Goal: Information Seeking & Learning: Learn about a topic

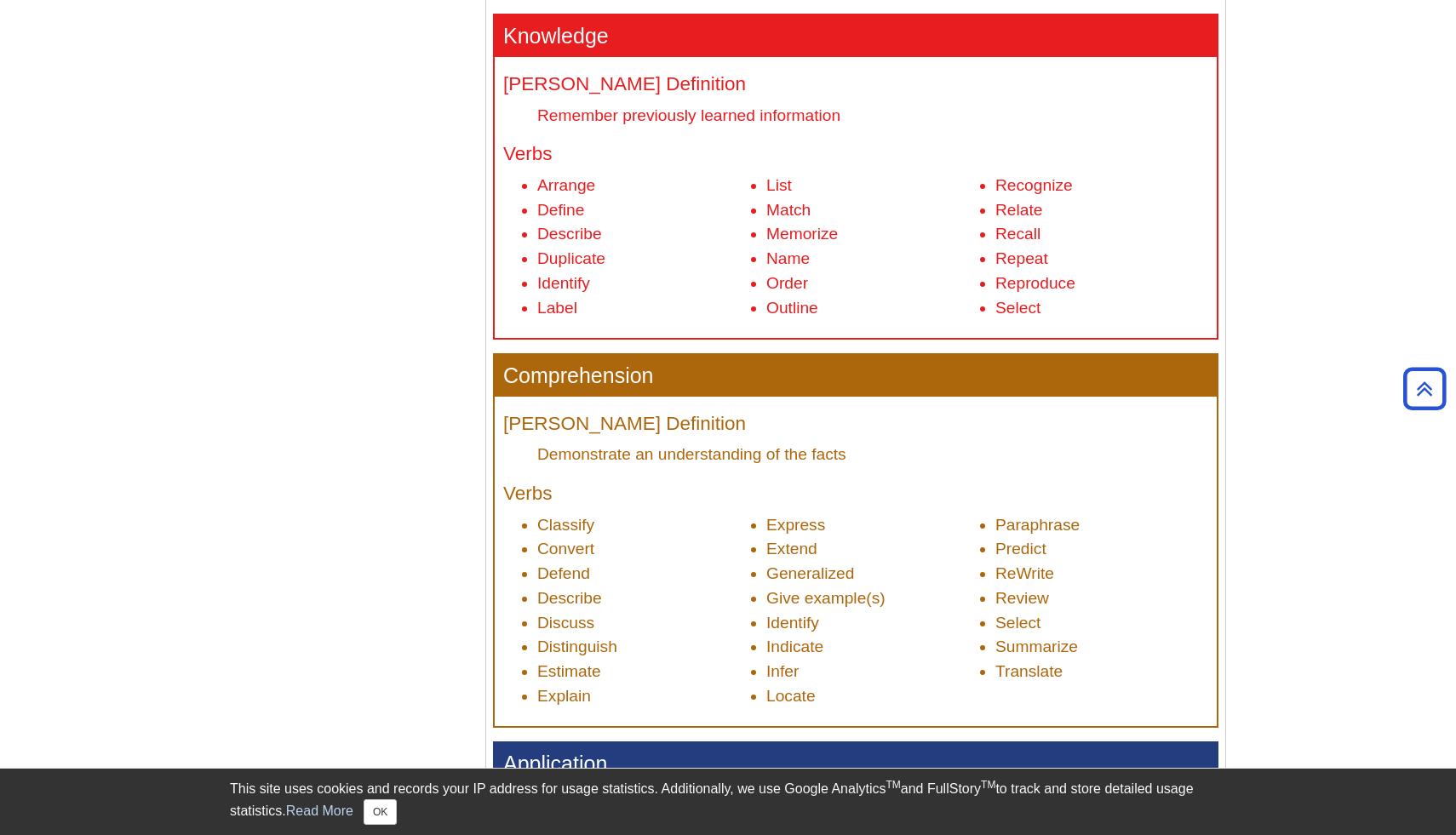
scroll to position [681, 0]
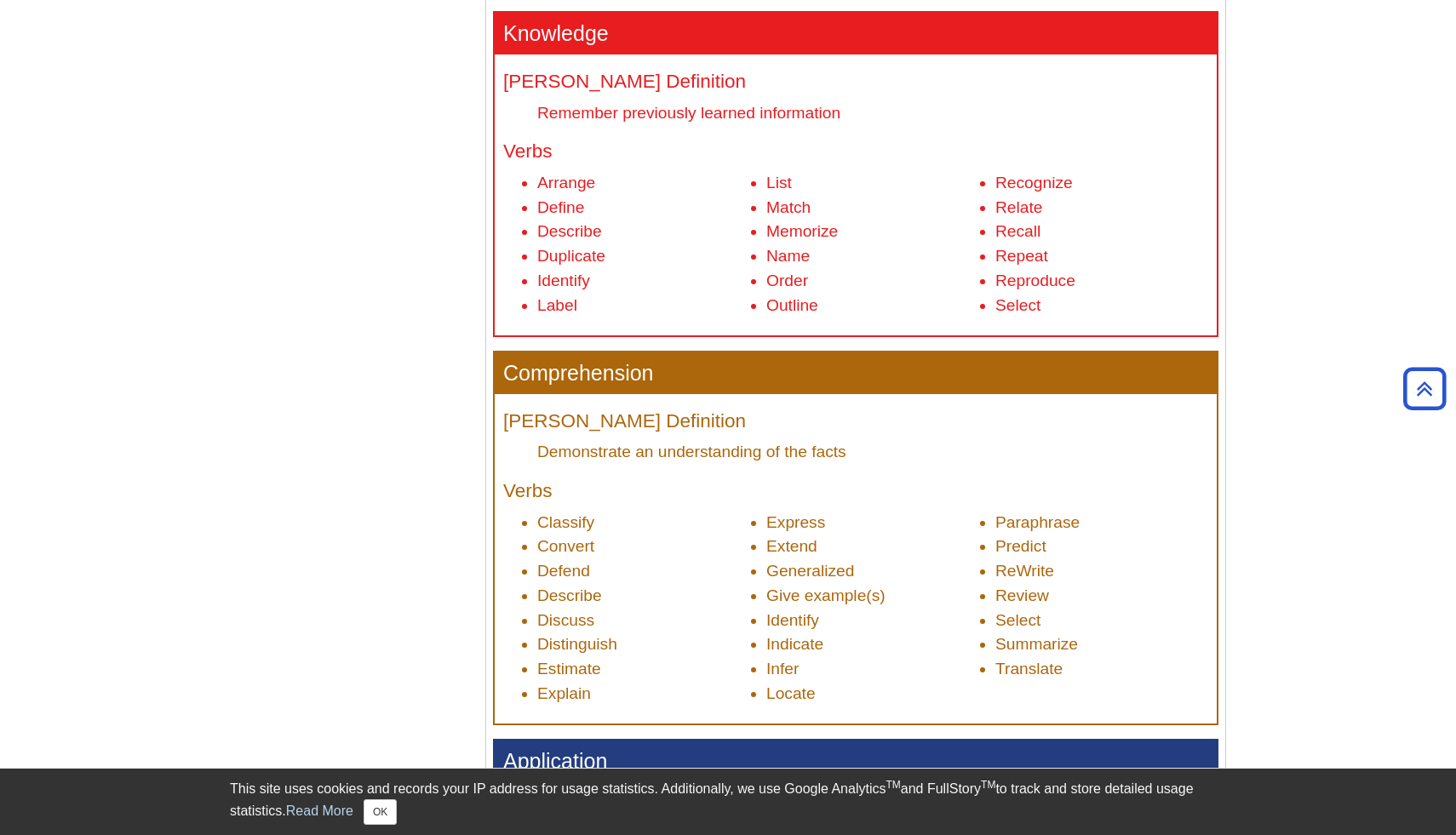
drag, startPoint x: 465, startPoint y: 425, endPoint x: 465, endPoint y: 250, distance: 175.0
drag, startPoint x: 452, startPoint y: 270, endPoint x: 399, endPoint y: 151, distance: 130.3
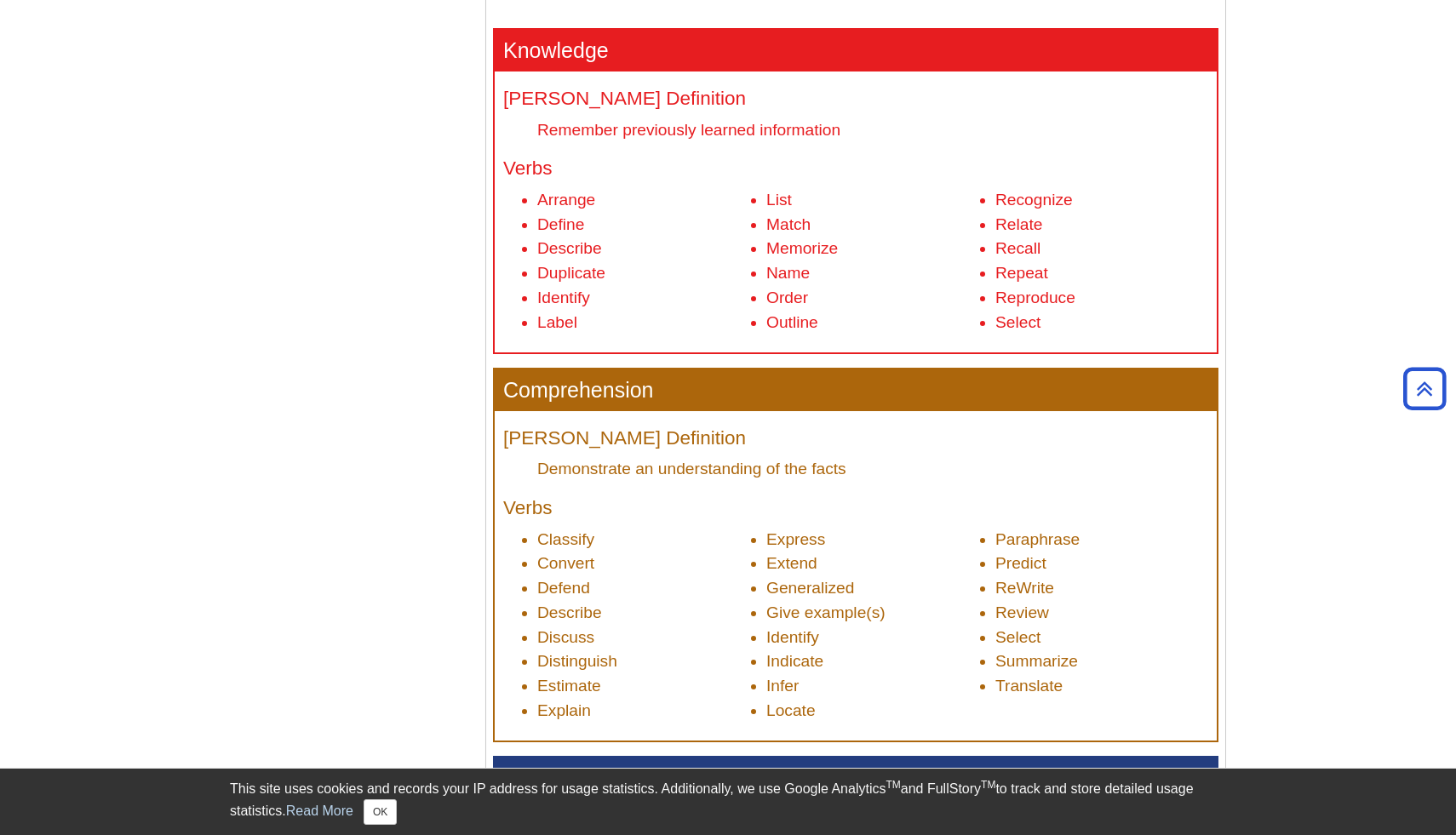
scroll to position [665, 0]
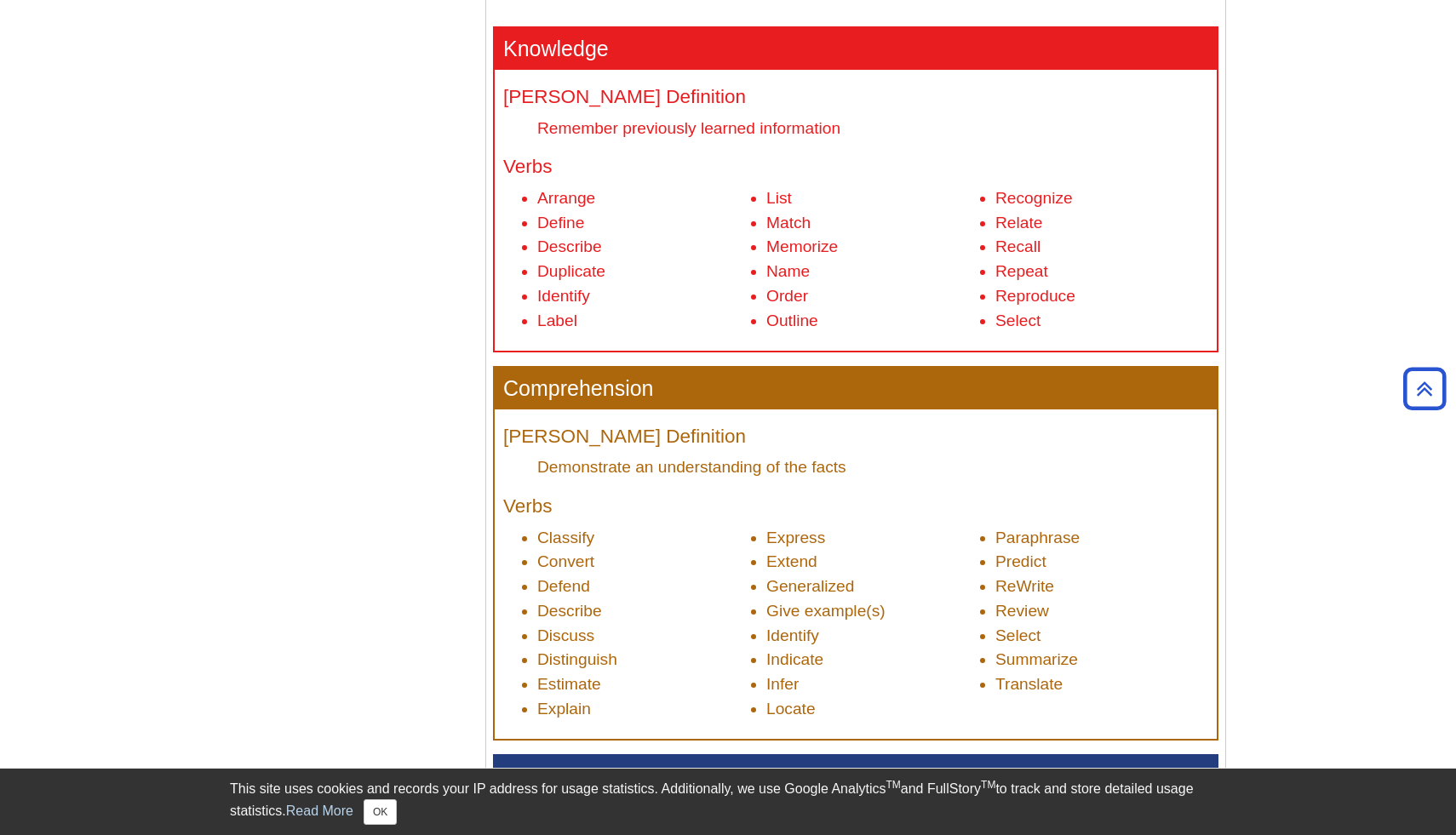
drag, startPoint x: 1455, startPoint y: 232, endPoint x: 1359, endPoint y: 229, distance: 96.0
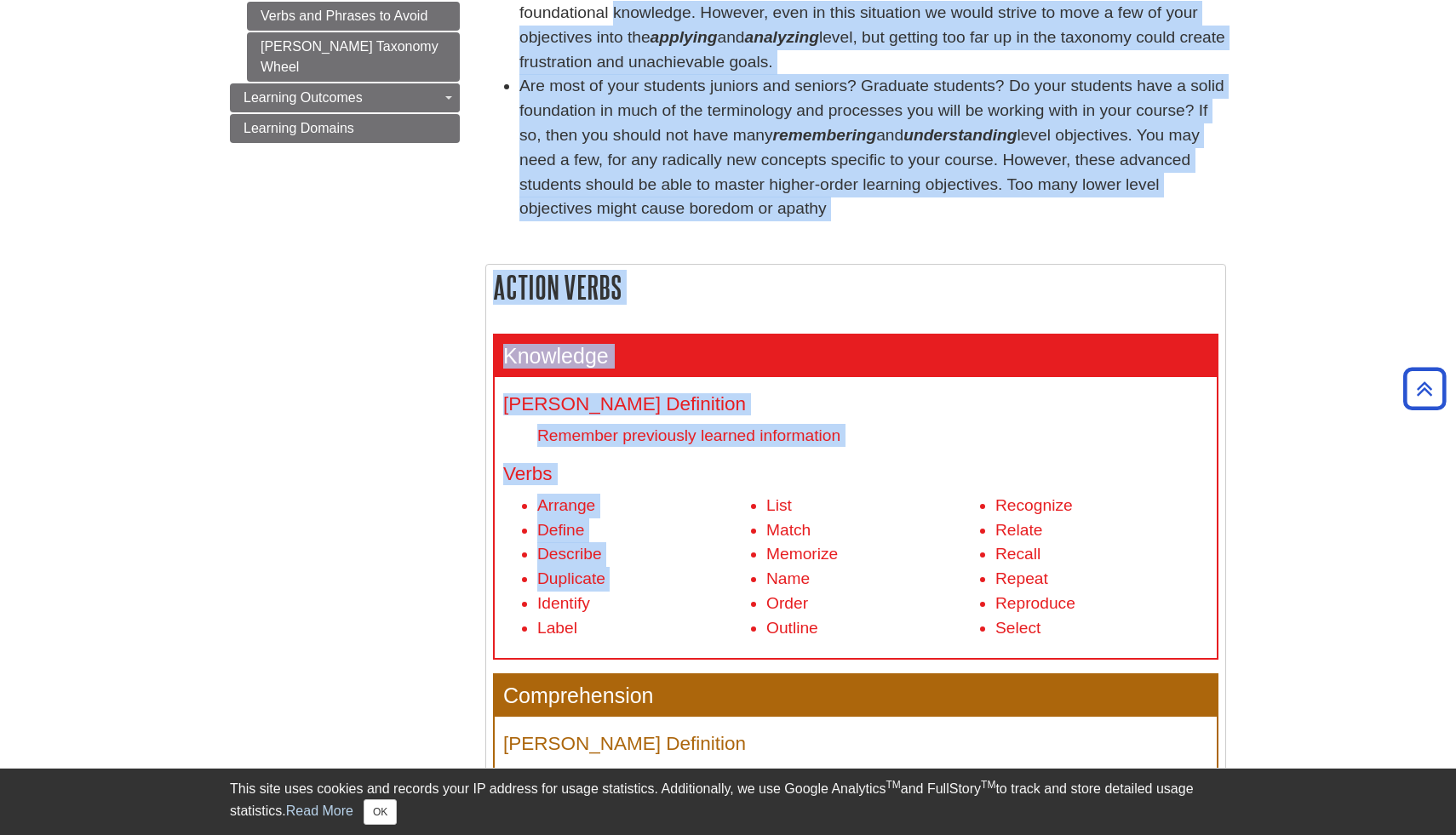
scroll to position [0, 0]
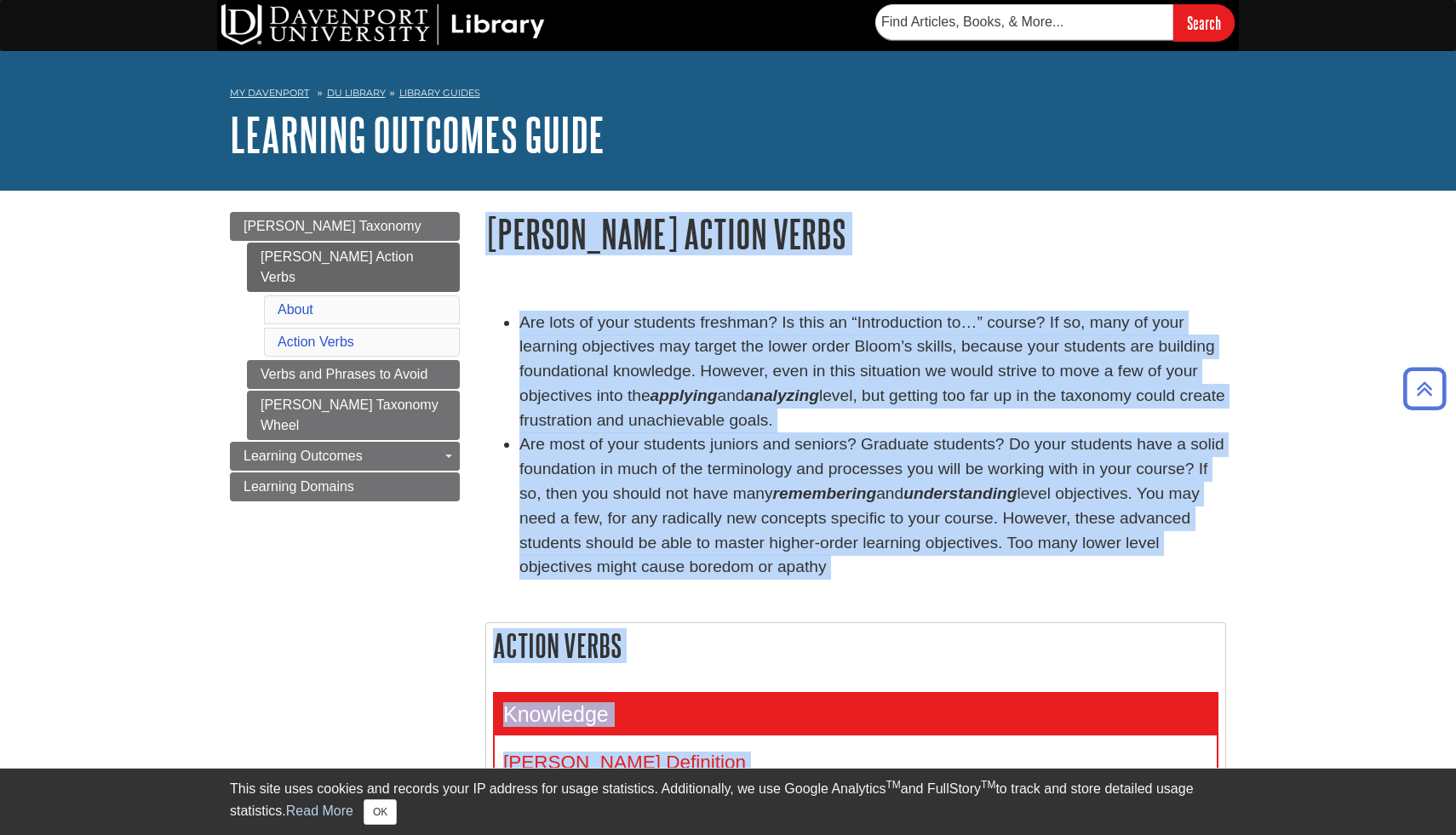
drag, startPoint x: 536, startPoint y: 294, endPoint x: 460, endPoint y: 484, distance: 204.6
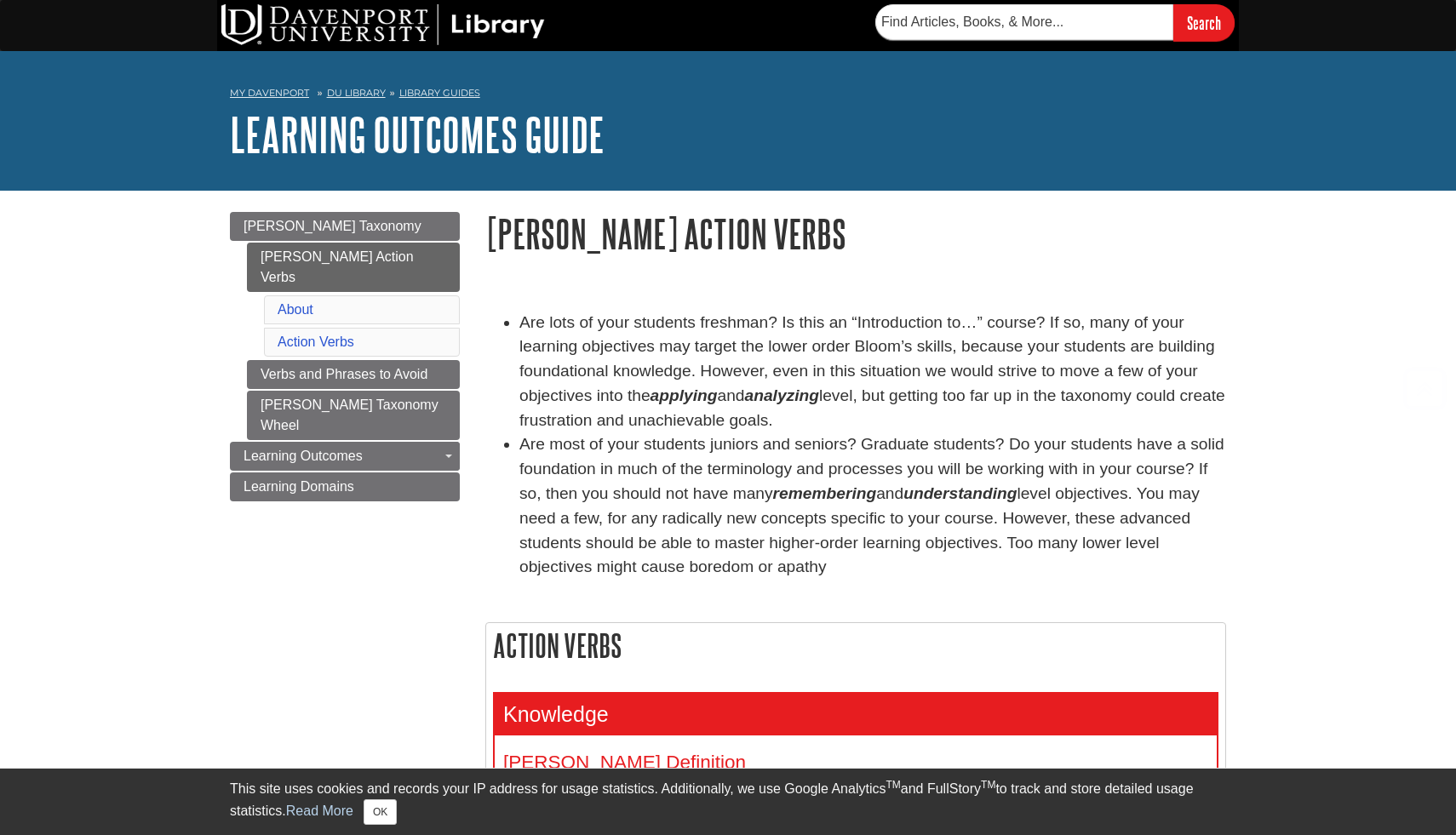
click at [627, 379] on li "Are lots of your students freshman? Is this an “Introduction to…” course? If so…" at bounding box center [873, 372] width 707 height 123
